Goal: Task Accomplishment & Management: Manage account settings

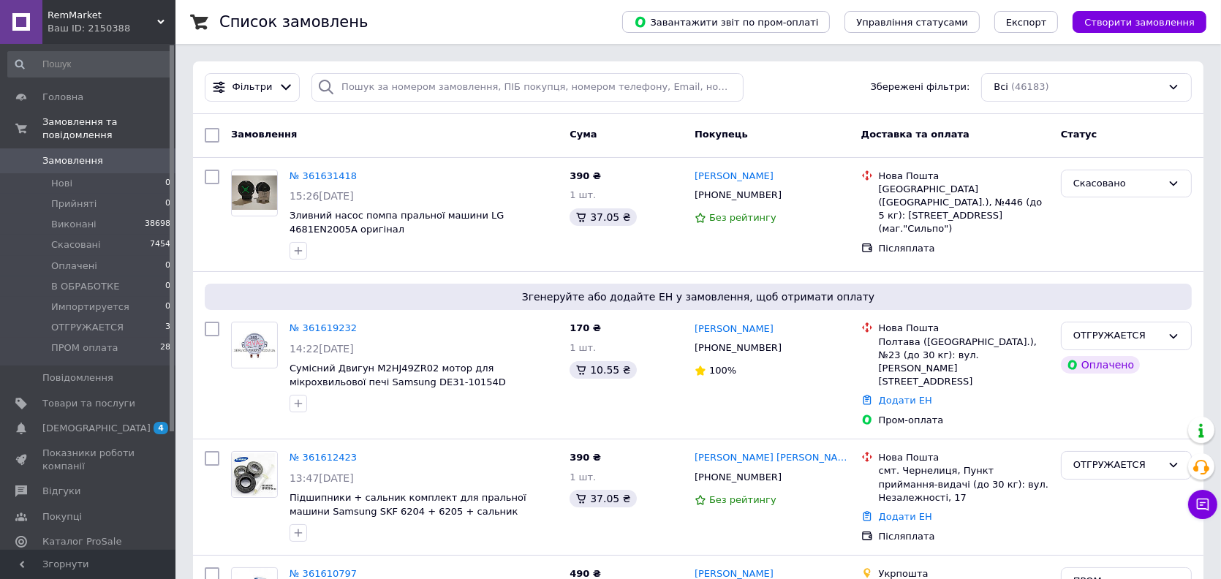
click at [120, 422] on span "[DEMOGRAPHIC_DATA]" at bounding box center [88, 428] width 93 height 13
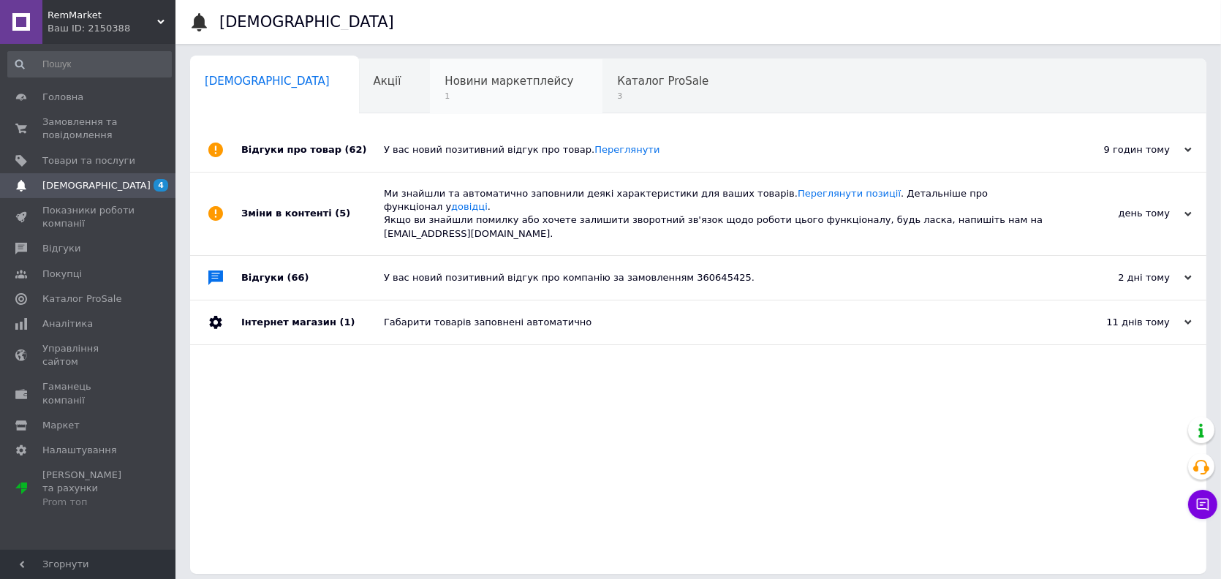
click at [444, 75] on span "Новини маркетплейсу" at bounding box center [508, 81] width 129 height 13
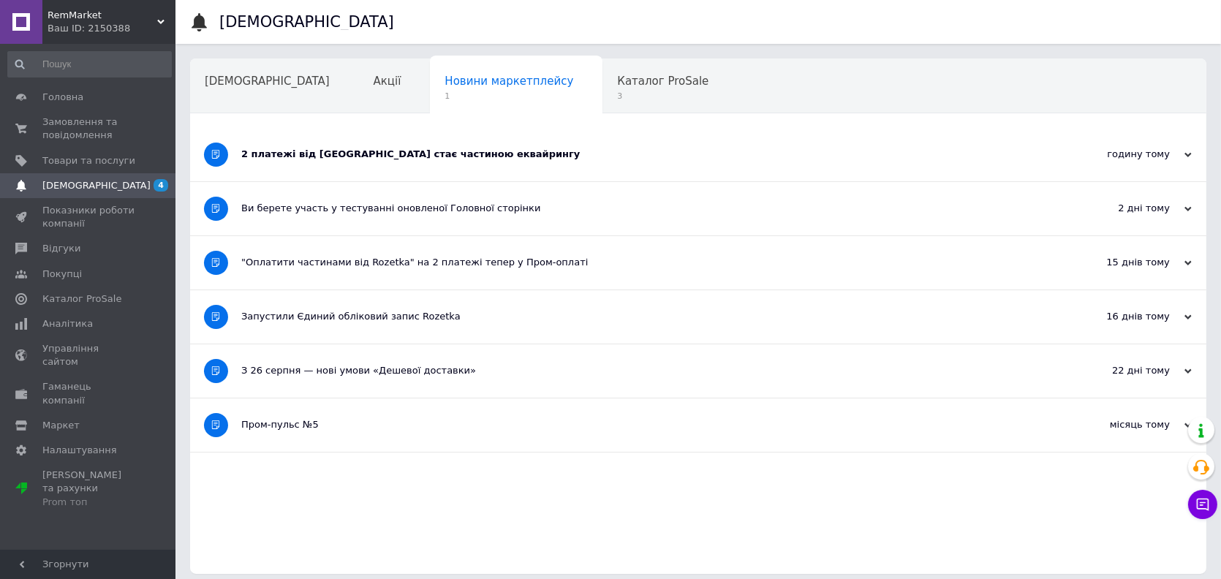
click at [437, 155] on div "2 платежі від Rozetka стає частиною еквайрингу" at bounding box center [643, 154] width 804 height 13
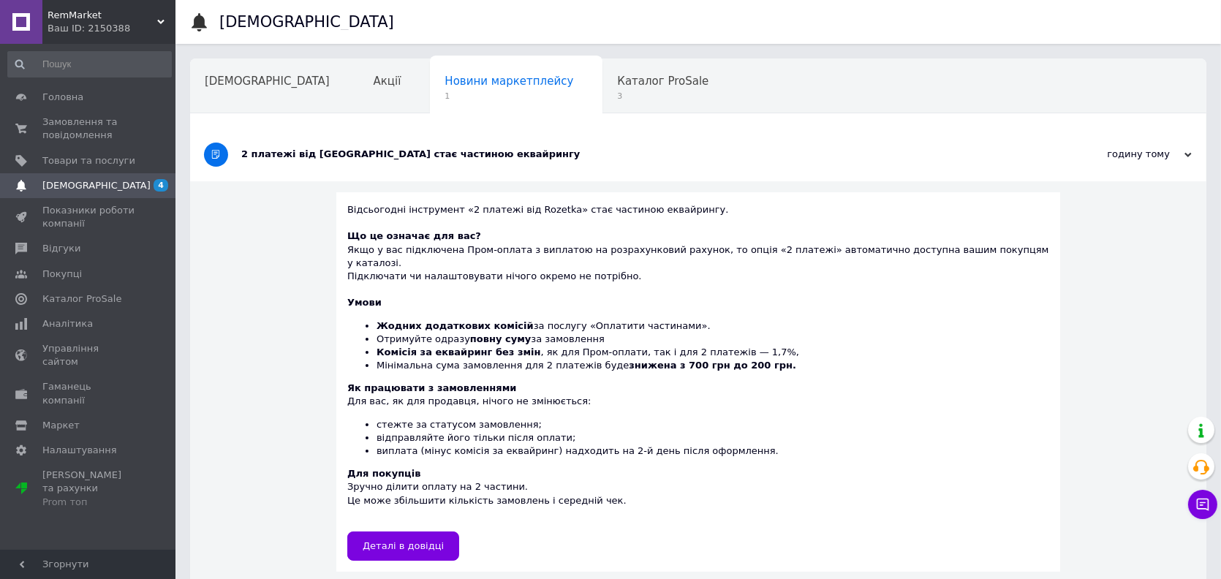
click at [437, 155] on div "2 платежі від Rozetka стає частиною еквайрингу" at bounding box center [643, 154] width 804 height 13
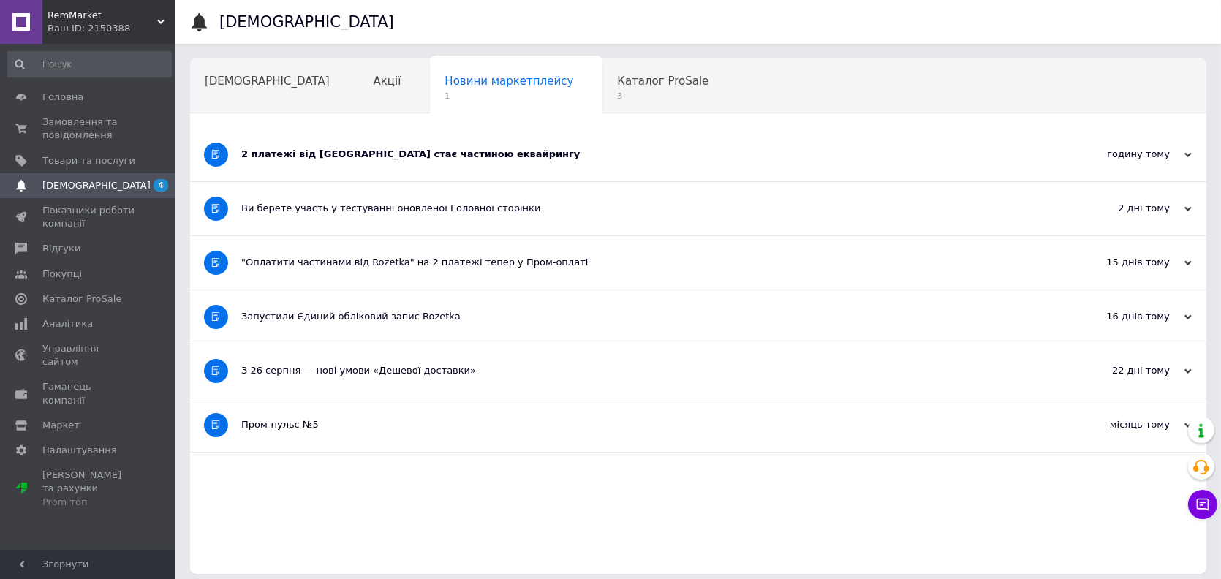
click at [437, 155] on div "2 платежі від Rozetka стає частиною еквайрингу" at bounding box center [643, 154] width 804 height 13
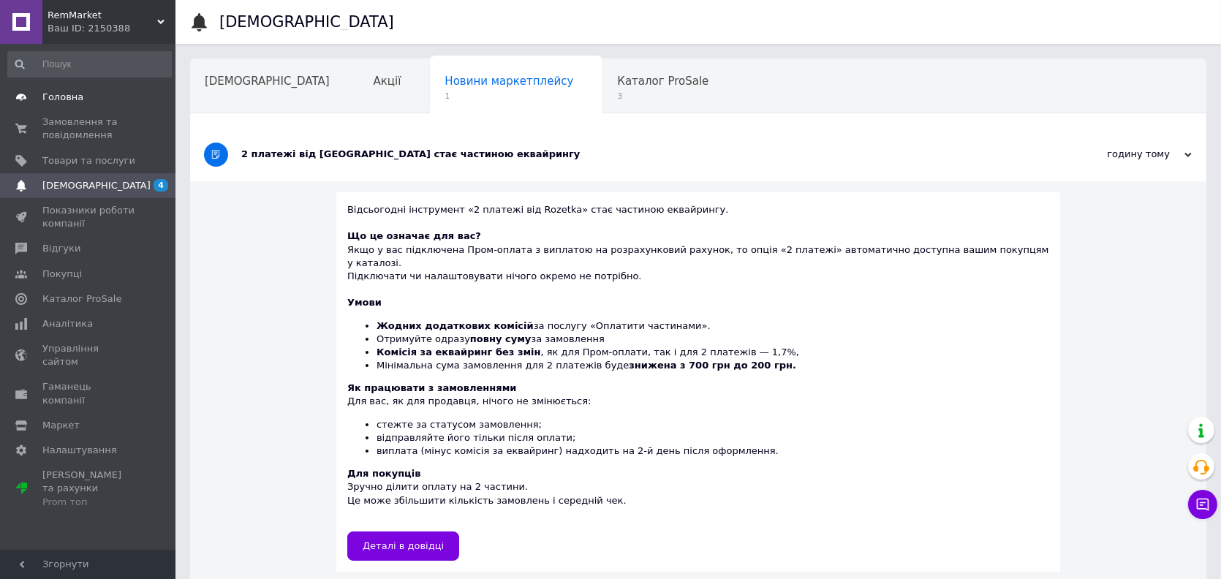
click at [70, 94] on span "Головна" at bounding box center [62, 97] width 41 height 13
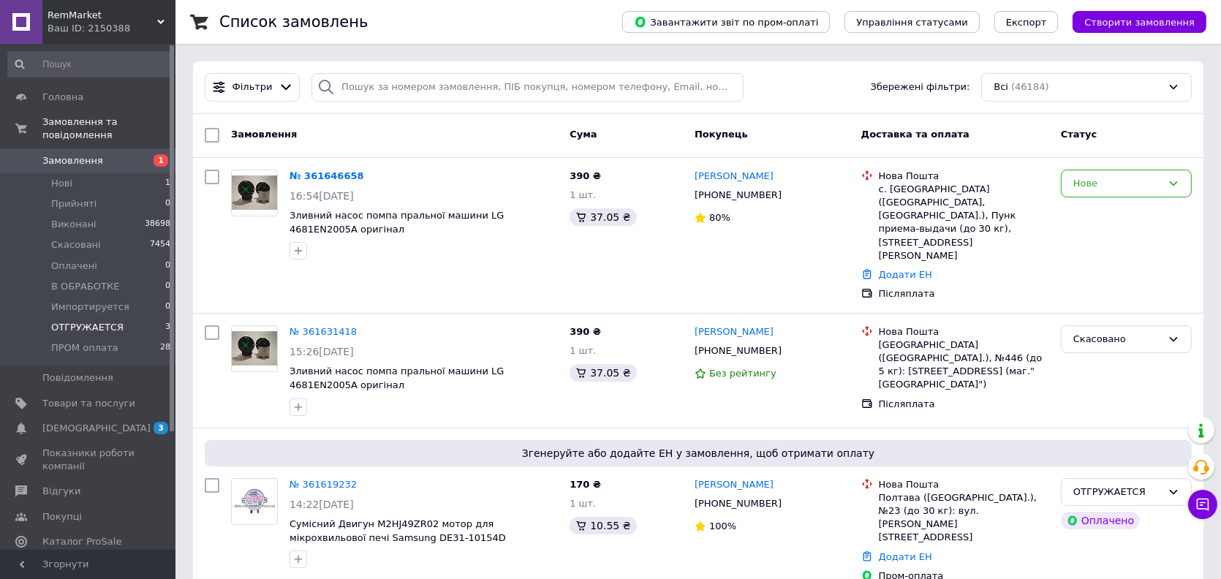
click at [133, 317] on li "ОТГРУЖАЕТСЯ 3" at bounding box center [89, 327] width 179 height 20
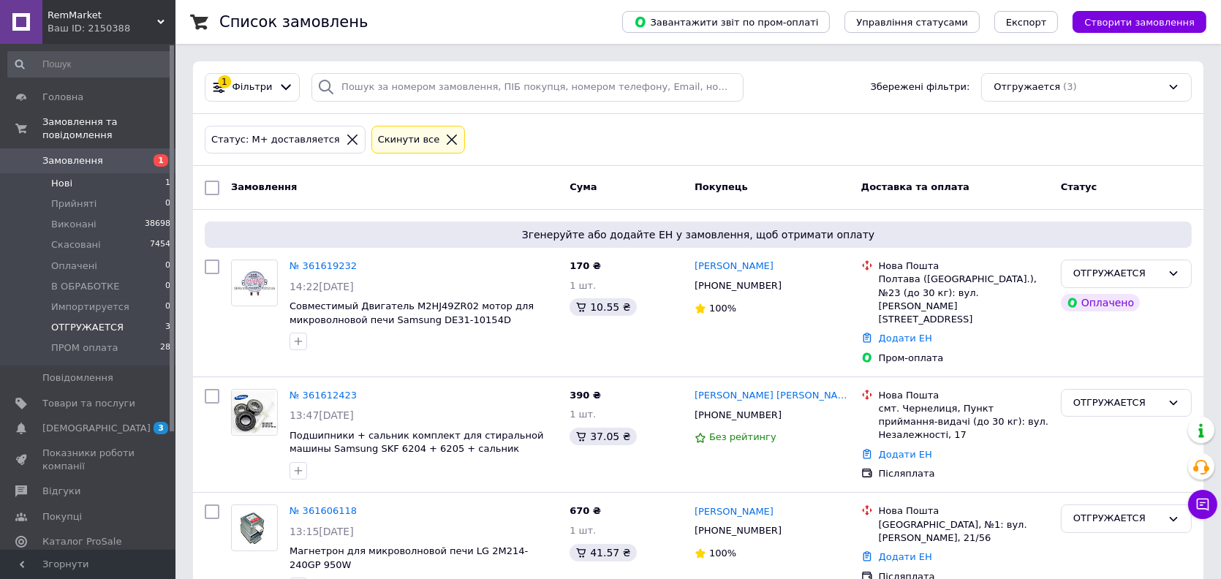
click at [148, 173] on li "Нові 1" at bounding box center [89, 183] width 179 height 20
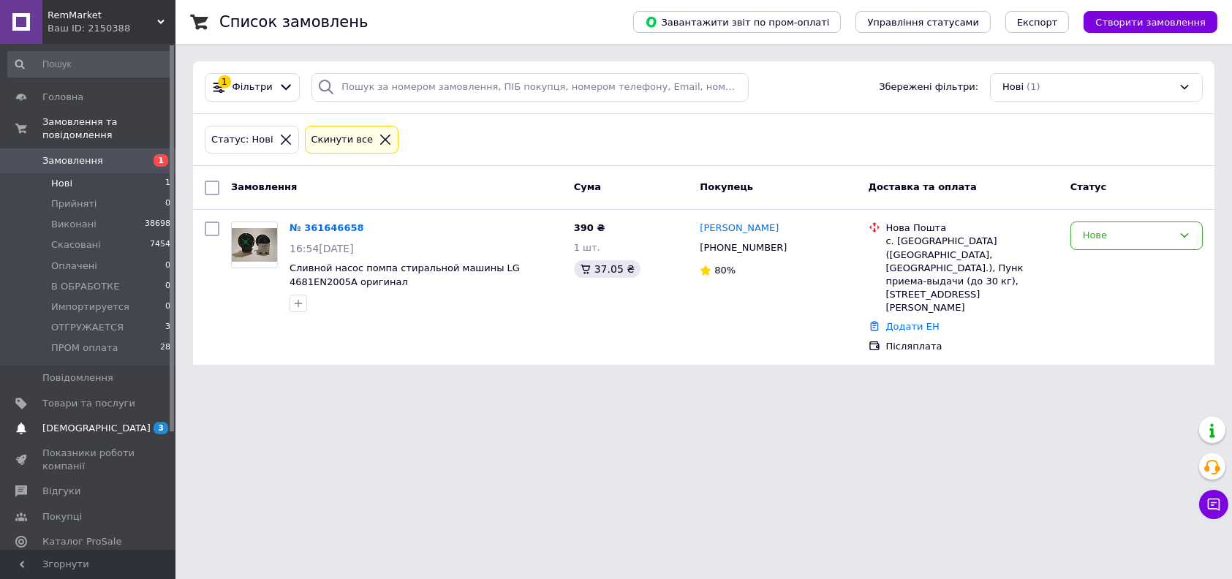
click at [104, 422] on span "[DEMOGRAPHIC_DATA]" at bounding box center [88, 428] width 93 height 13
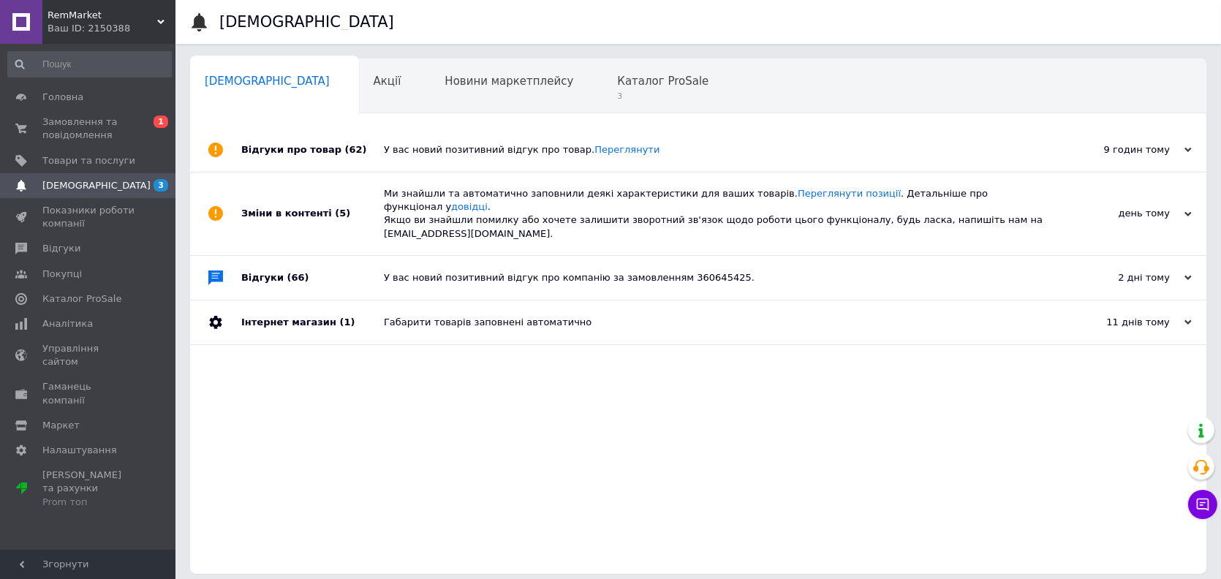
click at [417, 156] on div "У вас новий позитивний відгук про товар. [GEOGRAPHIC_DATA]" at bounding box center [715, 150] width 662 height 44
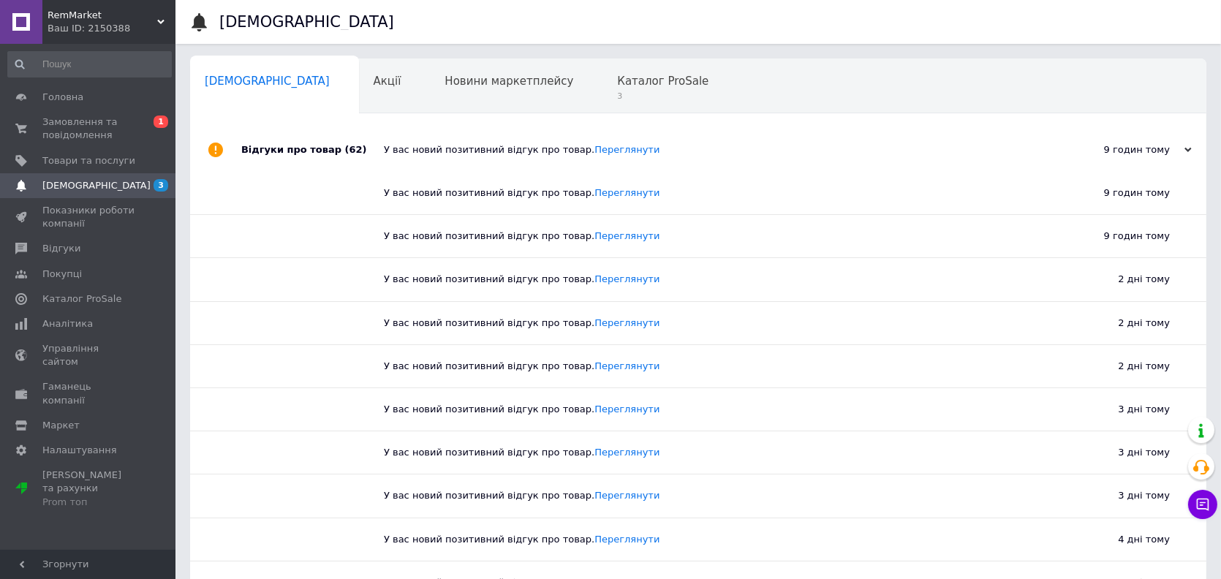
click at [417, 156] on div "У вас новий позитивний відгук про товар. [GEOGRAPHIC_DATA]" at bounding box center [715, 150] width 662 height 44
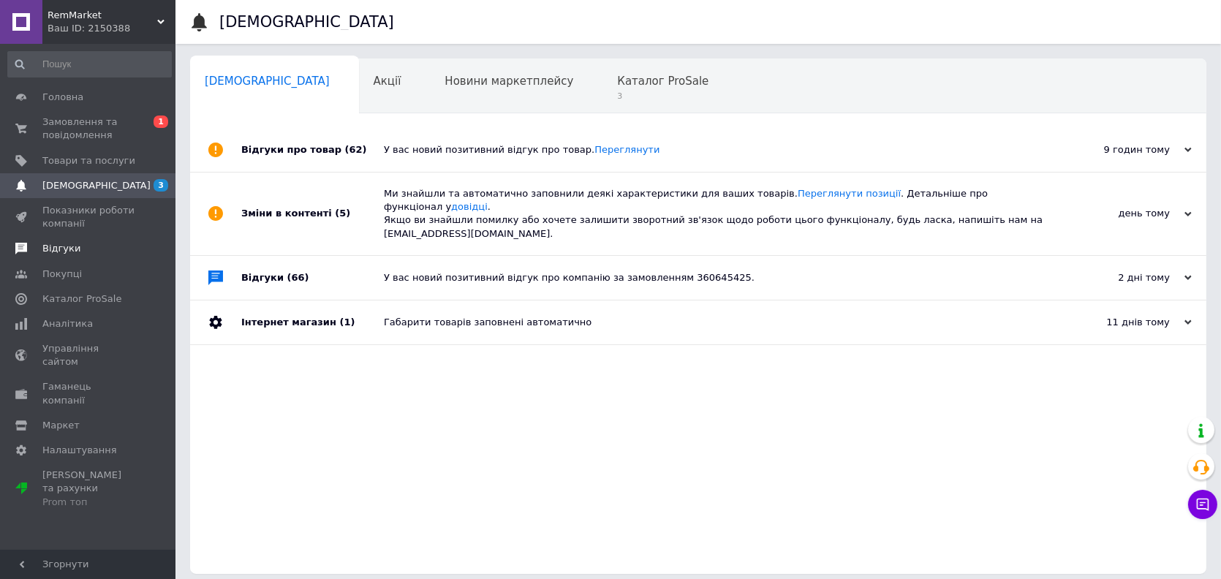
click at [82, 252] on span "Відгуки" at bounding box center [88, 248] width 93 height 13
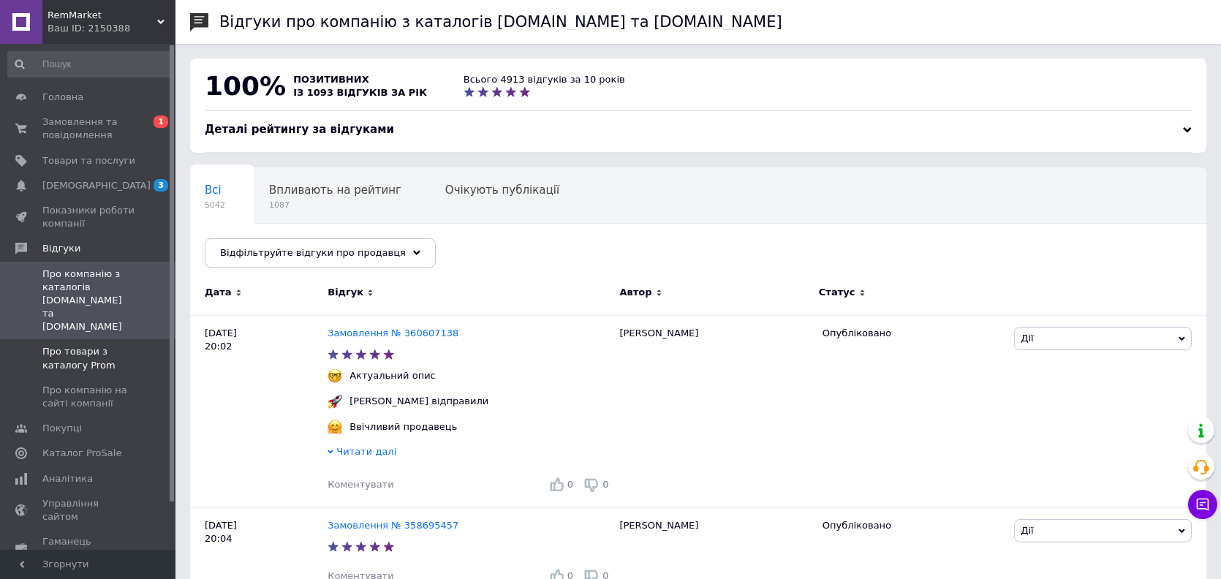
click at [75, 345] on span "Про товари з каталогу Prom" at bounding box center [88, 358] width 93 height 26
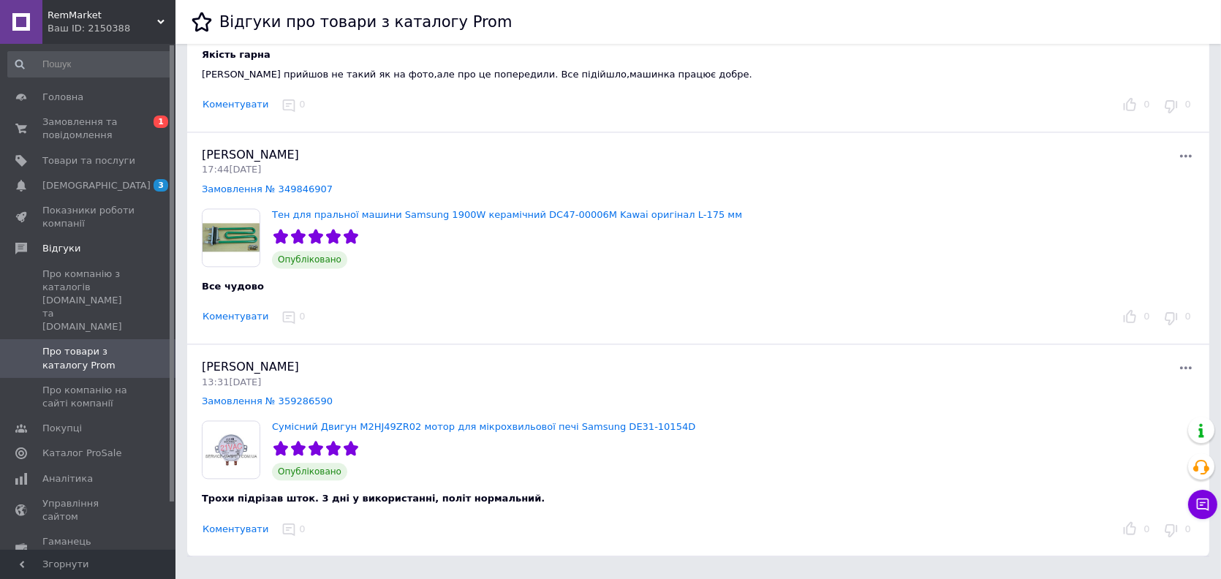
scroll to position [4031, 0]
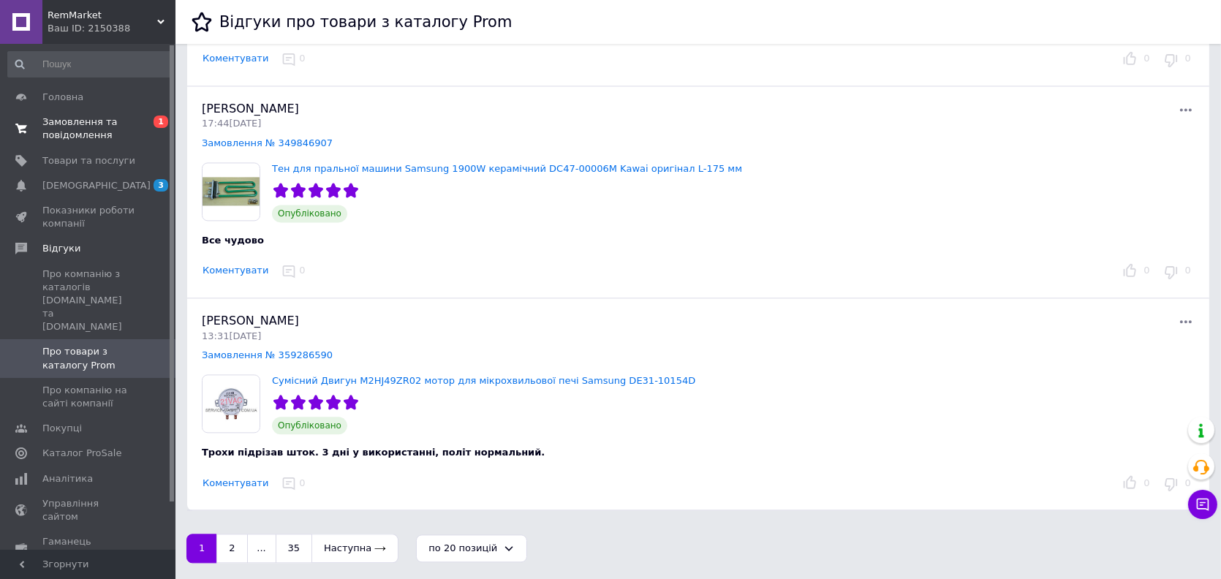
click at [107, 134] on span "Замовлення та повідомлення" at bounding box center [88, 128] width 93 height 26
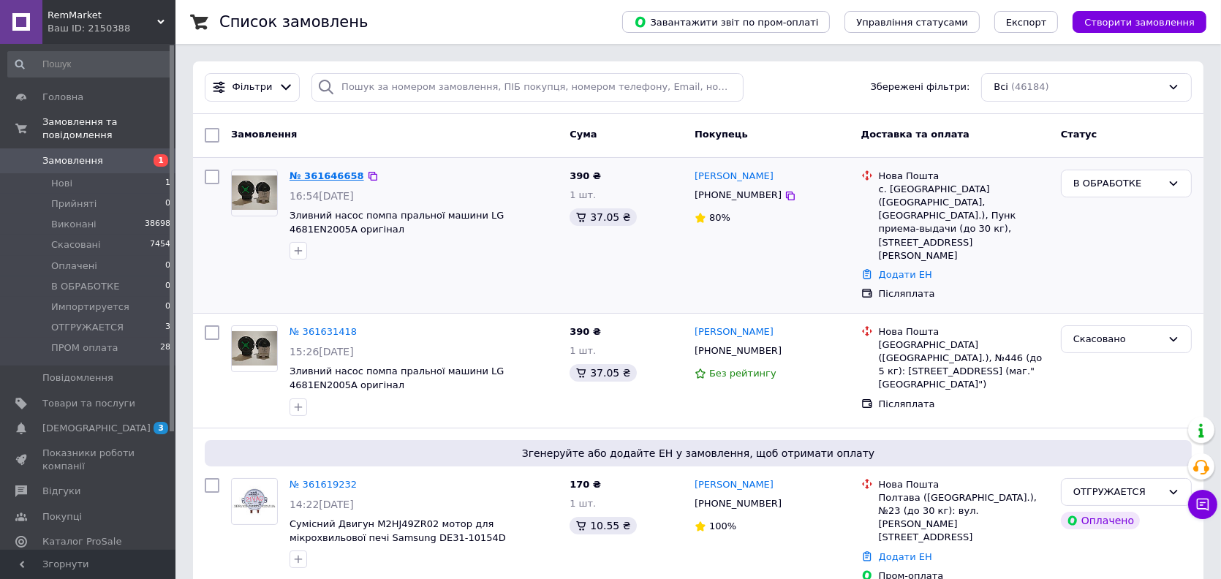
click at [311, 170] on link "№ 361646658" at bounding box center [326, 175] width 75 height 11
